Goal: Task Accomplishment & Management: Use online tool/utility

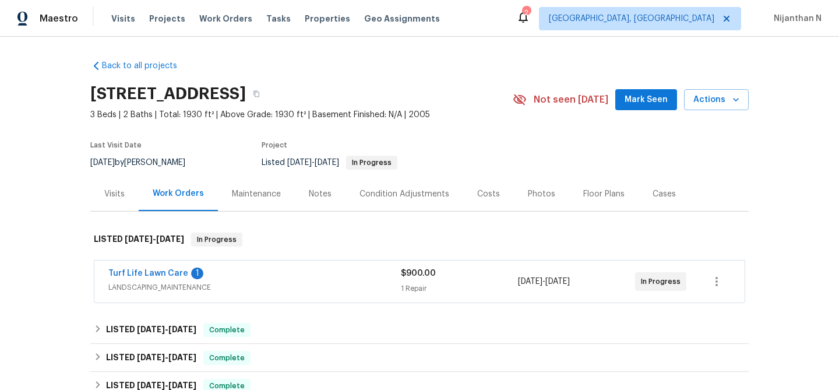
click at [273, 197] on div "Maintenance" at bounding box center [256, 194] width 49 height 12
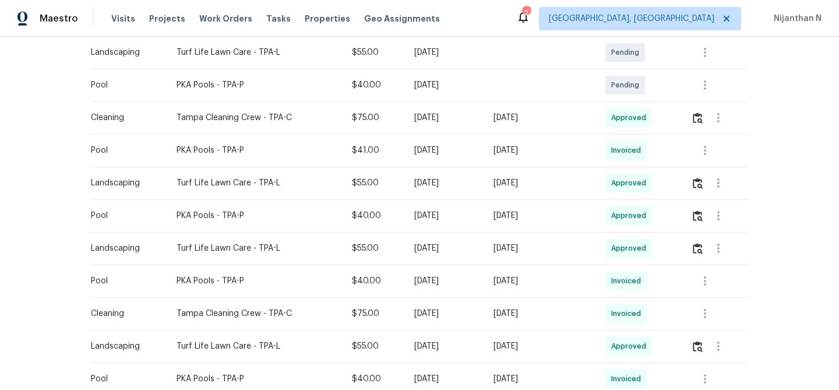
scroll to position [97, 0]
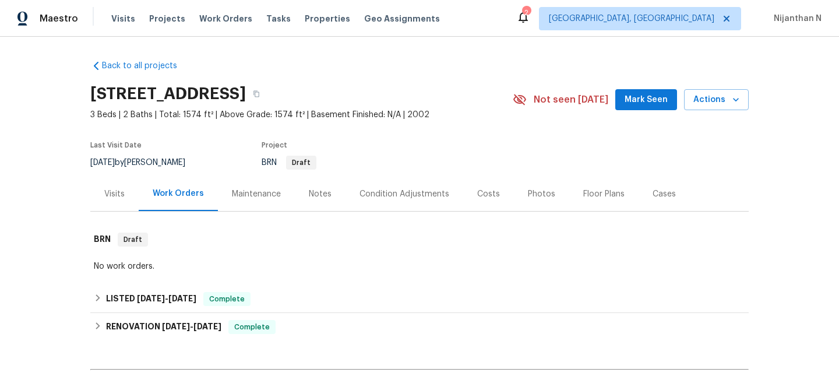
click at [239, 193] on div "Maintenance" at bounding box center [256, 194] width 49 height 12
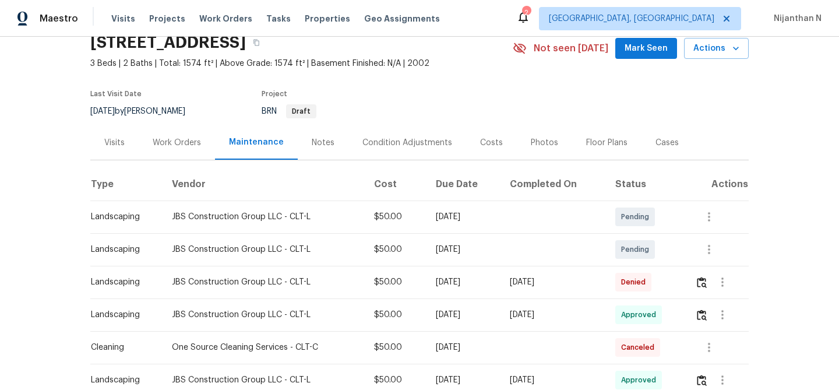
scroll to position [91, 0]
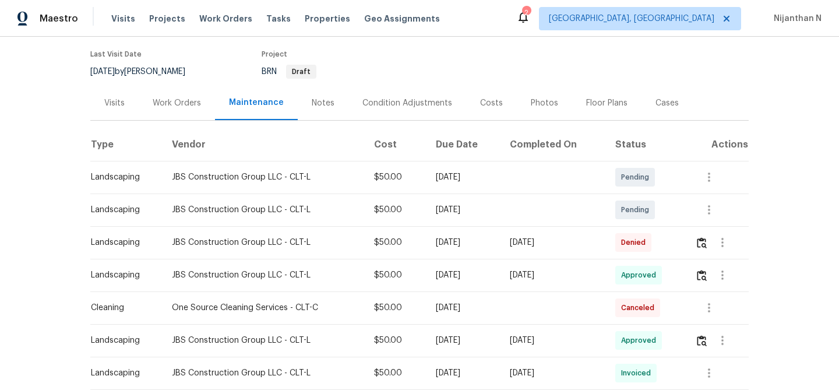
click at [711, 235] on div at bounding box center [721, 242] width 53 height 28
click at [708, 238] on button "button" at bounding box center [701, 242] width 13 height 28
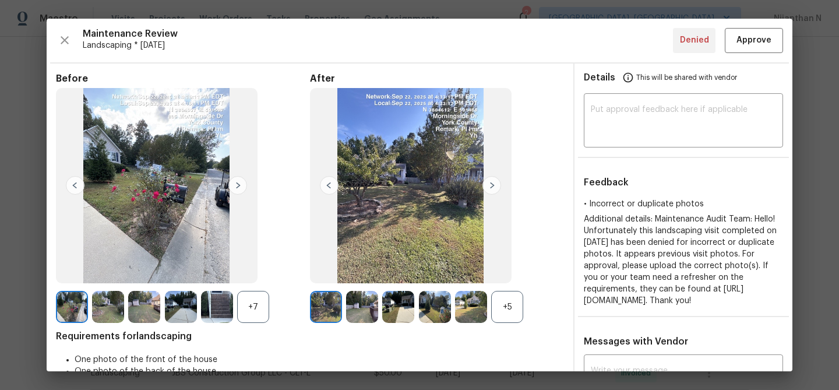
click at [505, 315] on div "+5" at bounding box center [507, 307] width 32 height 32
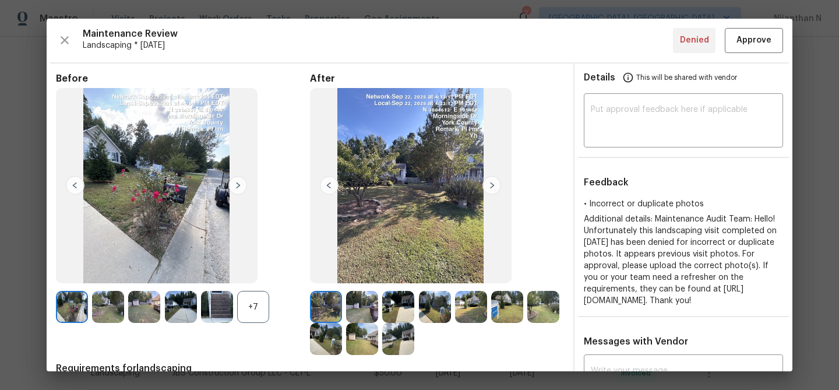
click at [255, 308] on div "+7" at bounding box center [253, 307] width 32 height 32
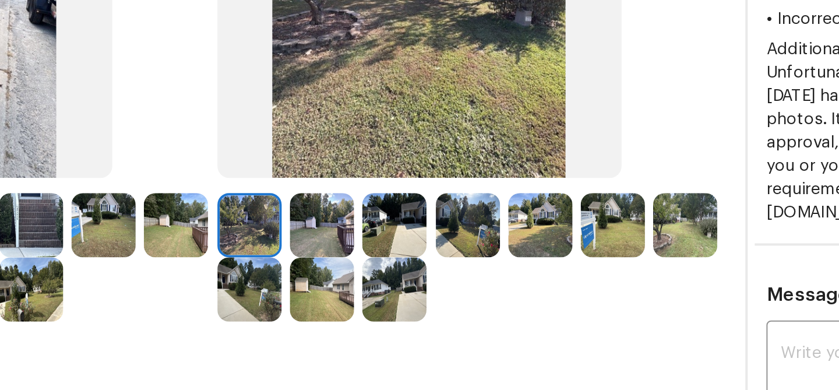
scroll to position [182, 0]
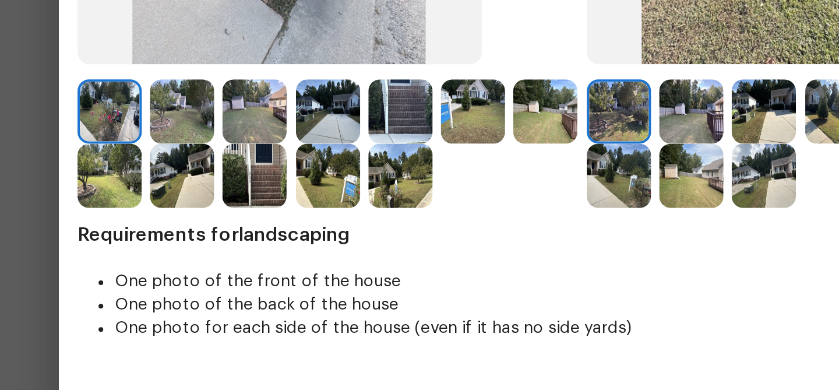
click at [210, 125] on img at bounding box center [217, 124] width 32 height 32
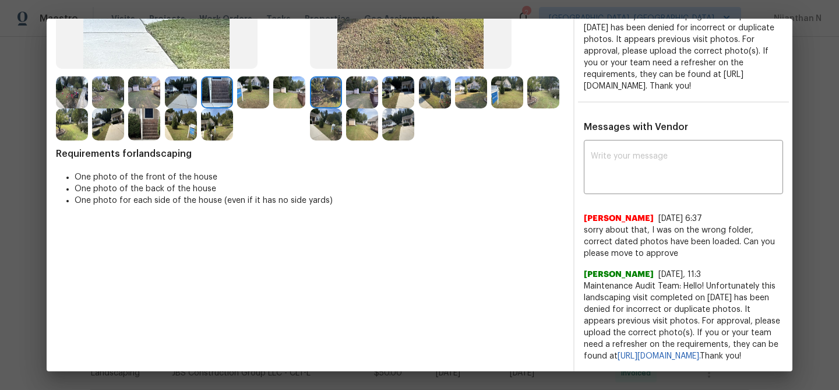
scroll to position [237, 0]
click at [661, 152] on textarea at bounding box center [683, 168] width 185 height 33
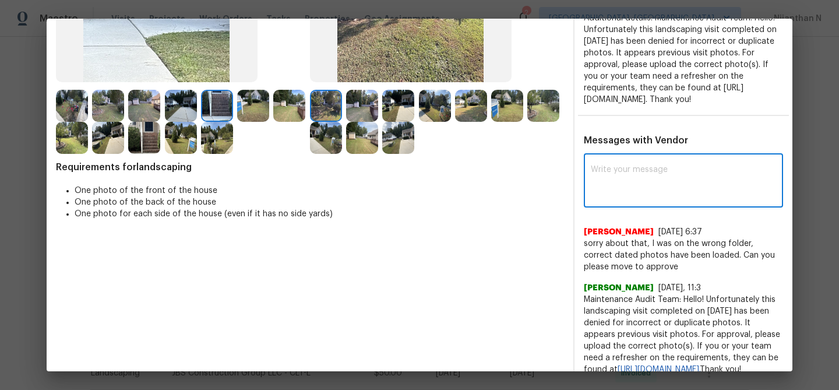
paste textarea "Maintenance Audit Team: Hello! Thank you for uploading the photo, after further…"
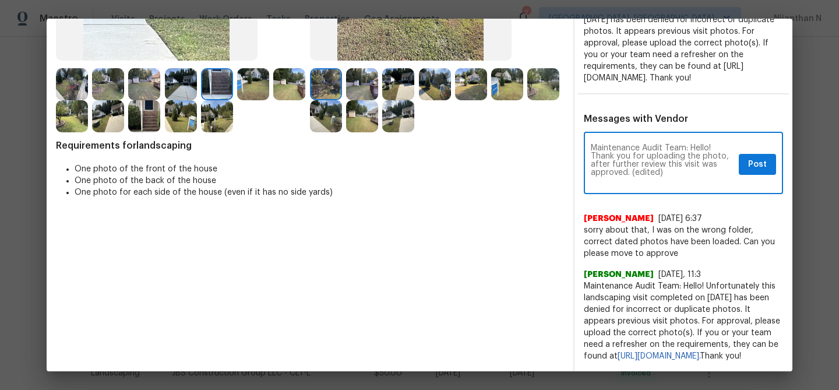
scroll to position [0, 0]
drag, startPoint x: 631, startPoint y: 163, endPoint x: 673, endPoint y: 162, distance: 41.4
click at [673, 162] on textarea "Maintenance Audit Team: Hello! Thank you for uploading the photo, after further…" at bounding box center [662, 164] width 143 height 41
type textarea "Maintenance Audit Team: Hello! Thank you for uploading the photo, after further…"
click at [751, 163] on button "Post" at bounding box center [757, 165] width 37 height 22
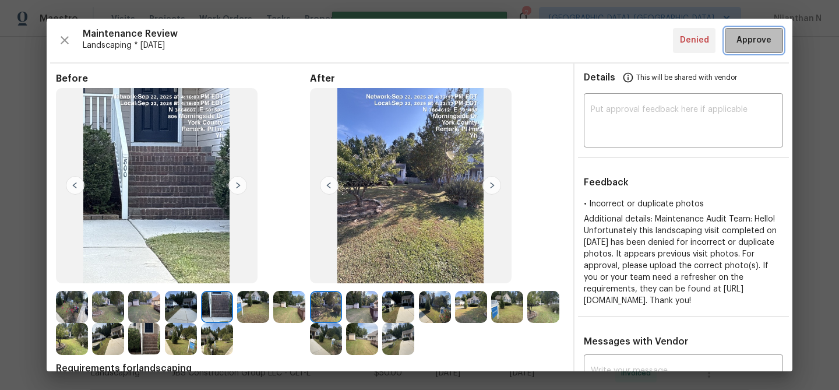
click at [743, 48] on button "Approve" at bounding box center [754, 40] width 58 height 25
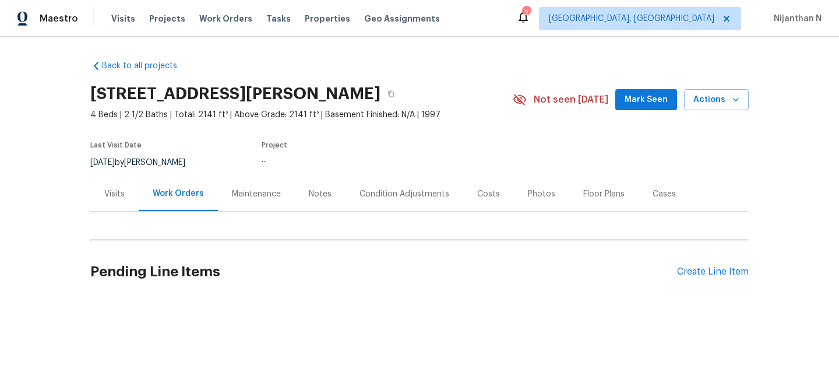
click at [238, 193] on div "Maintenance" at bounding box center [256, 194] width 49 height 12
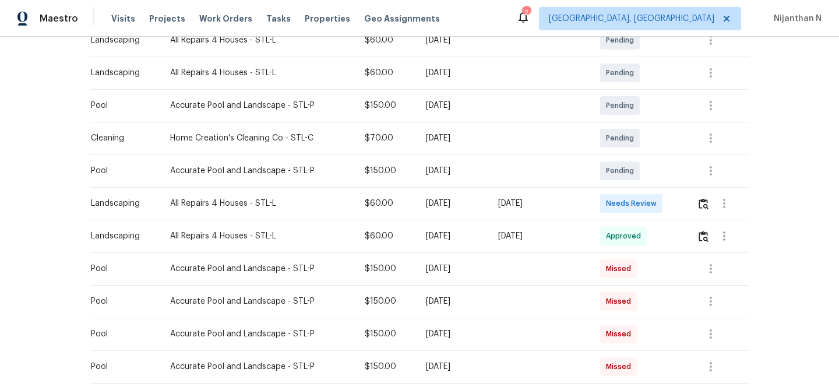
scroll to position [320, 0]
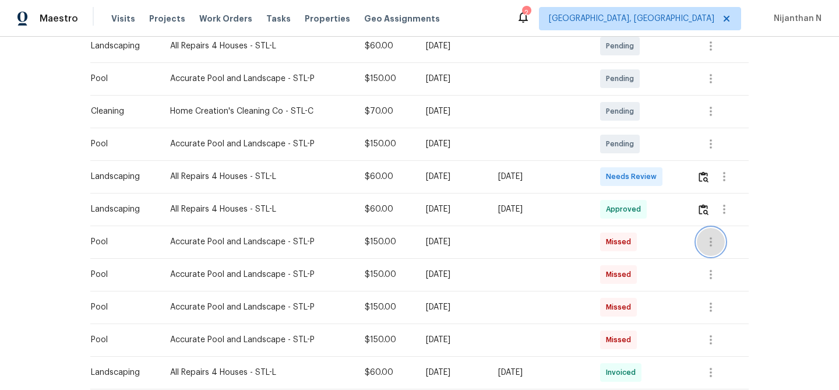
click at [711, 244] on icon "button" at bounding box center [711, 242] width 14 height 14
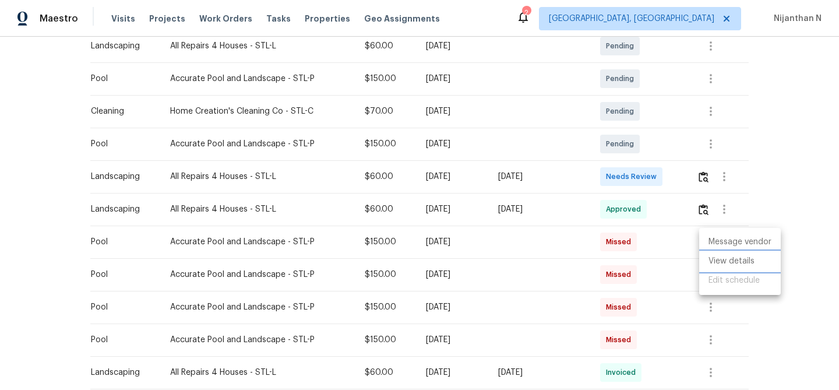
click at [716, 266] on li "View details" at bounding box center [740, 261] width 82 height 19
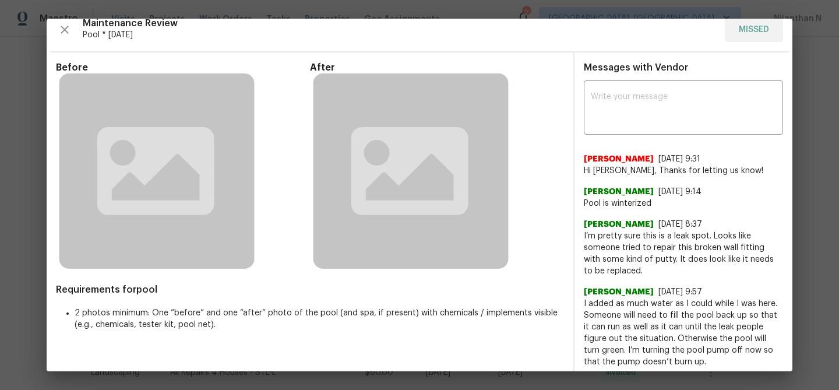
scroll to position [6, 0]
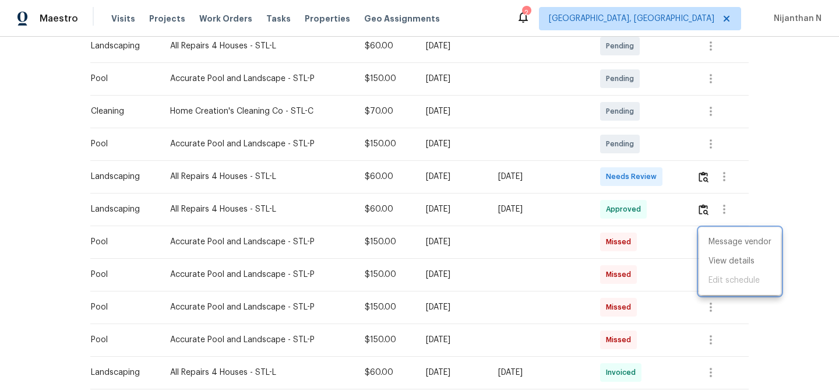
click at [567, 206] on div at bounding box center [419, 195] width 839 height 390
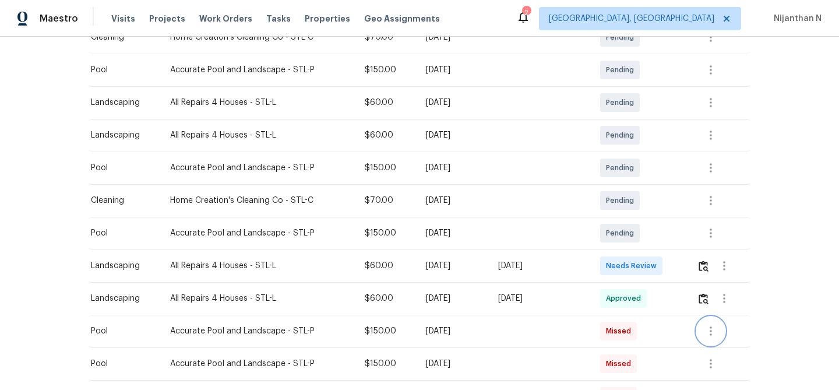
scroll to position [236, 0]
